Goal: Task Accomplishment & Management: Use online tool/utility

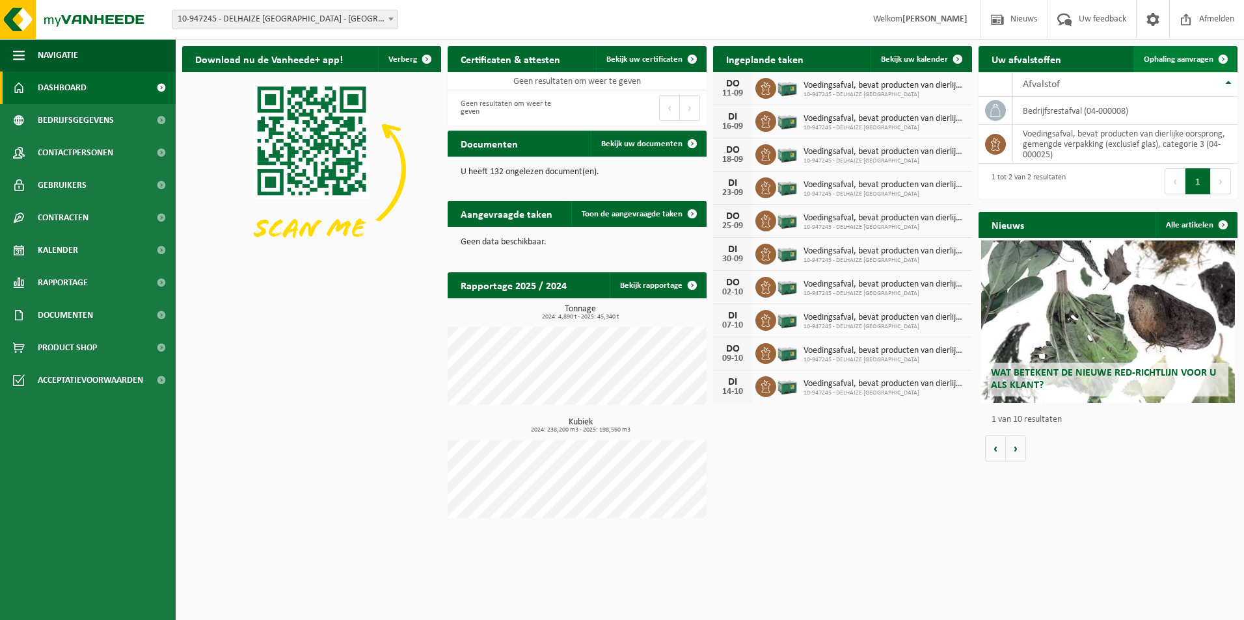
click at [1188, 59] on span "Ophaling aanvragen" at bounding box center [1178, 59] width 70 height 8
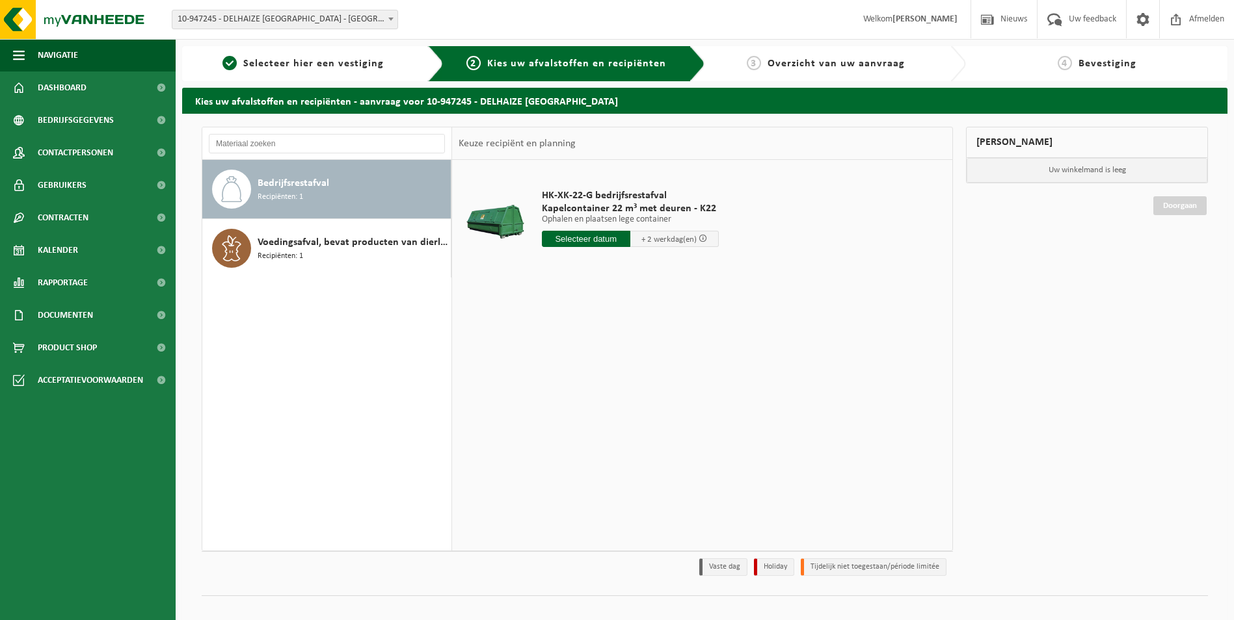
click at [609, 241] on input "text" at bounding box center [586, 239] width 88 height 16
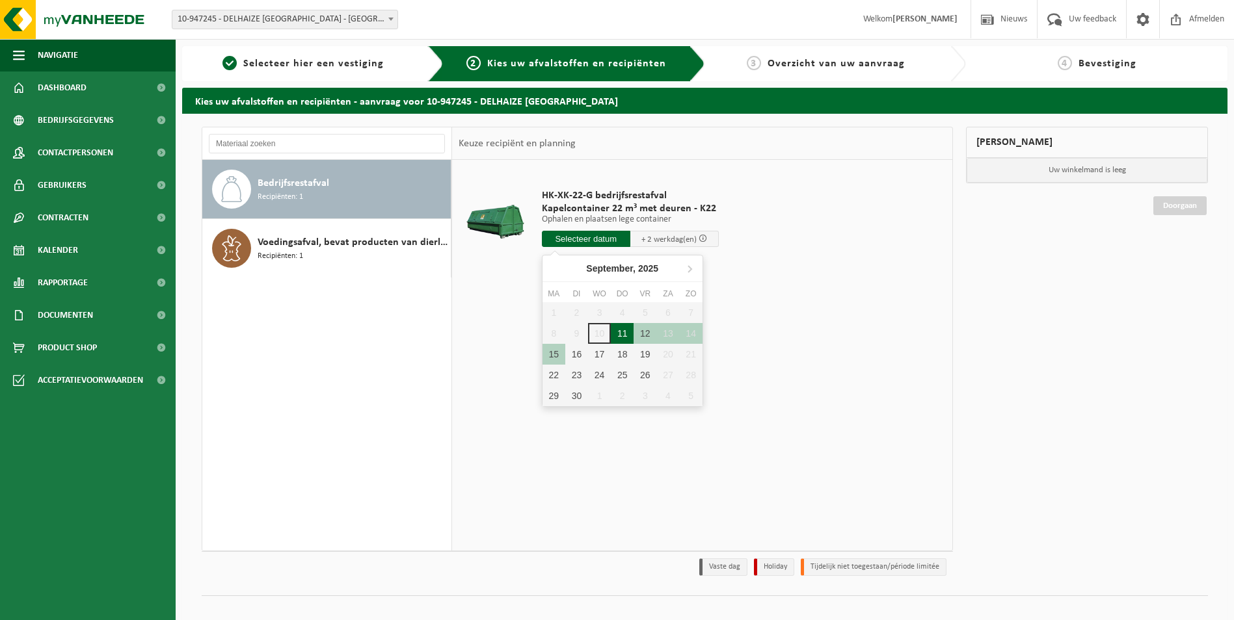
click at [620, 332] on div "11" at bounding box center [622, 333] width 23 height 21
type input "Van 2025-09-11"
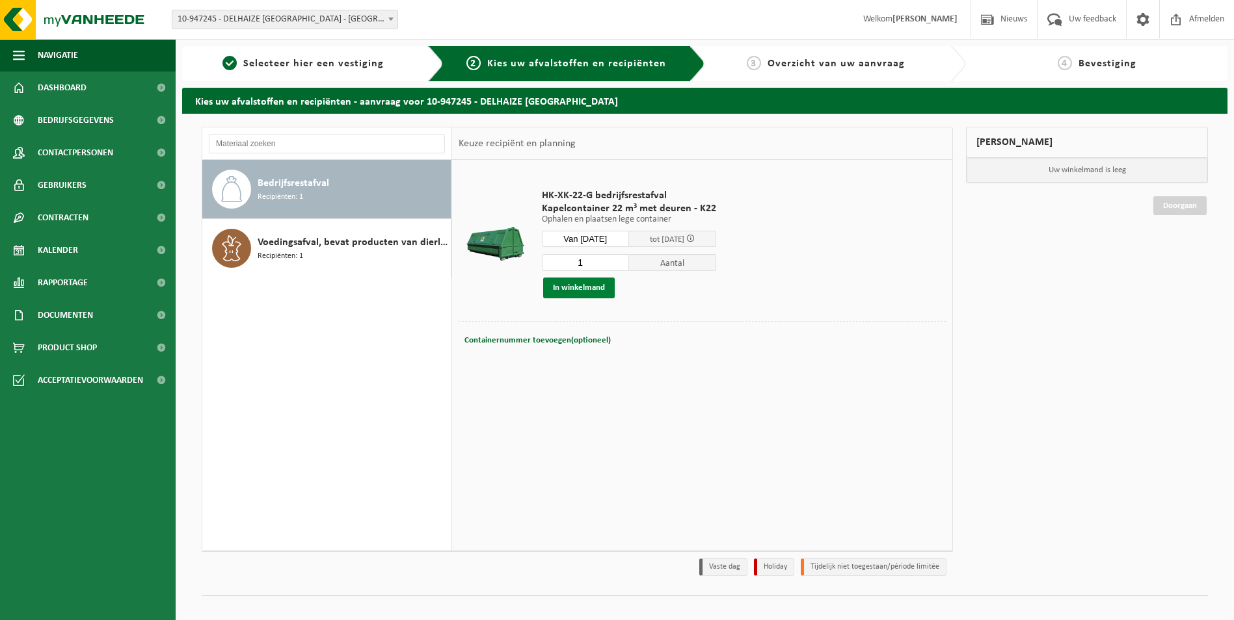
click at [596, 290] on button "In winkelmand" at bounding box center [579, 288] width 72 height 21
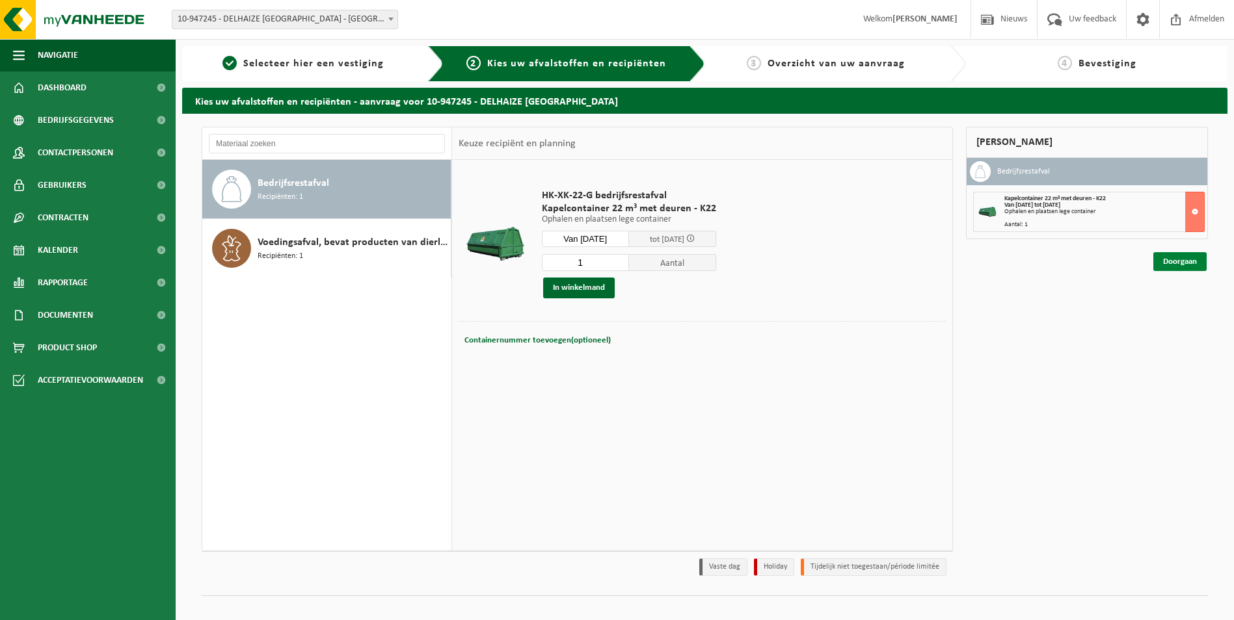
click at [1193, 263] on link "Doorgaan" at bounding box center [1179, 261] width 53 height 19
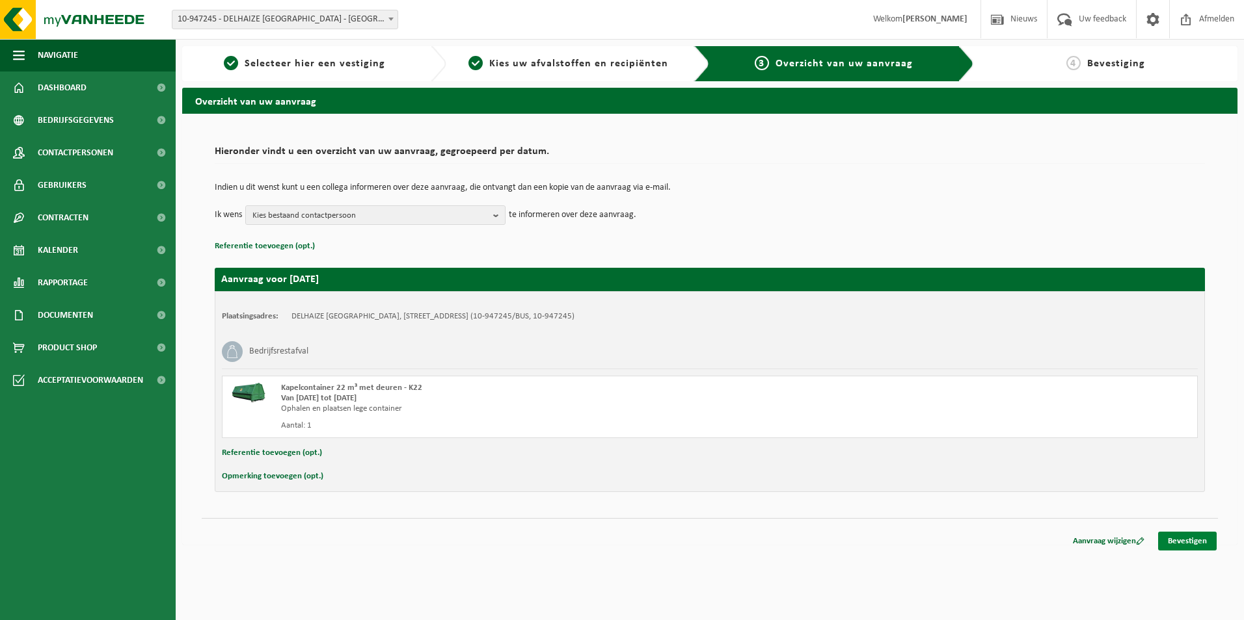
click at [1200, 539] on link "Bevestigen" at bounding box center [1187, 541] width 59 height 19
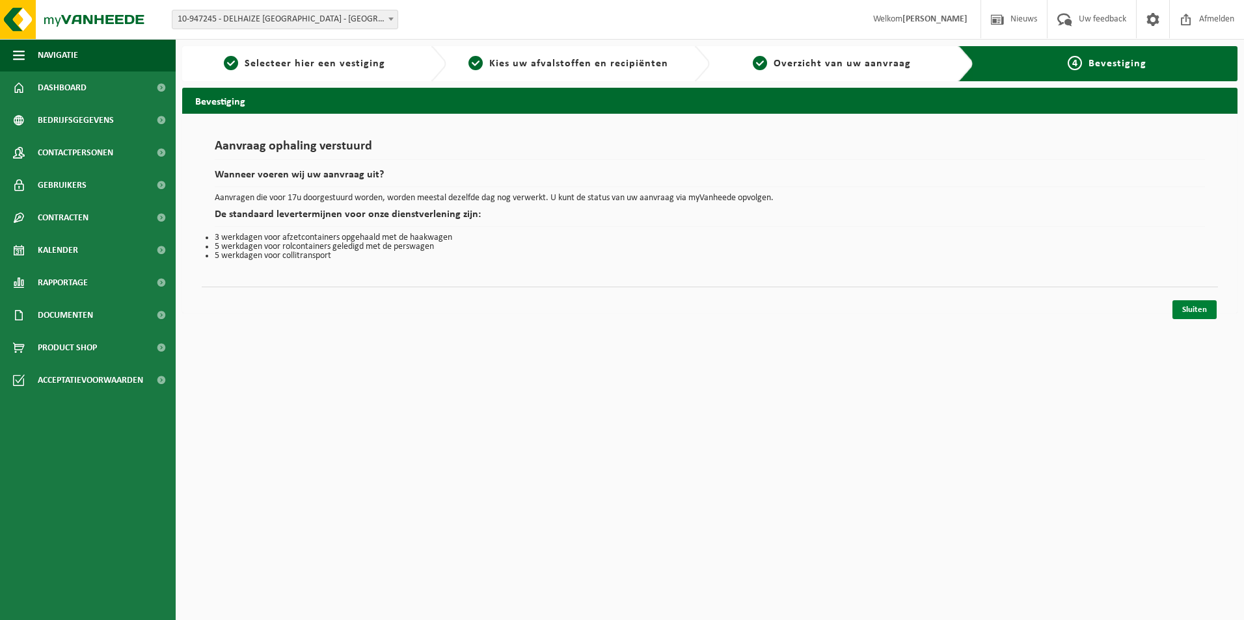
click at [1207, 312] on link "Sluiten" at bounding box center [1194, 309] width 44 height 19
